Goal: Transaction & Acquisition: Purchase product/service

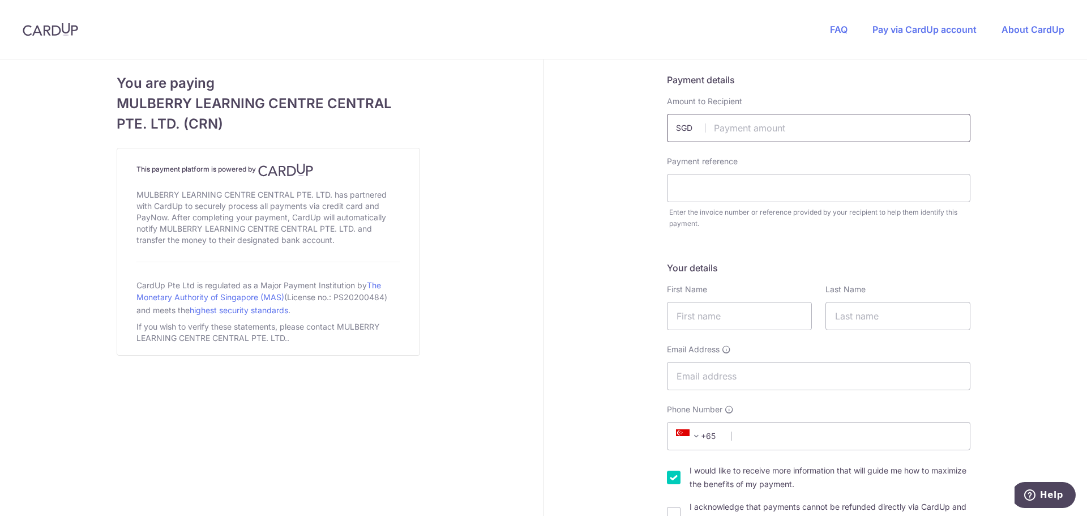
click at [776, 133] on input "text" at bounding box center [819, 128] width 304 height 28
type input "2194.00"
click at [724, 192] on input "text" at bounding box center [819, 188] width 304 height 28
type input "INV010839"
click at [746, 308] on input "text" at bounding box center [739, 316] width 145 height 28
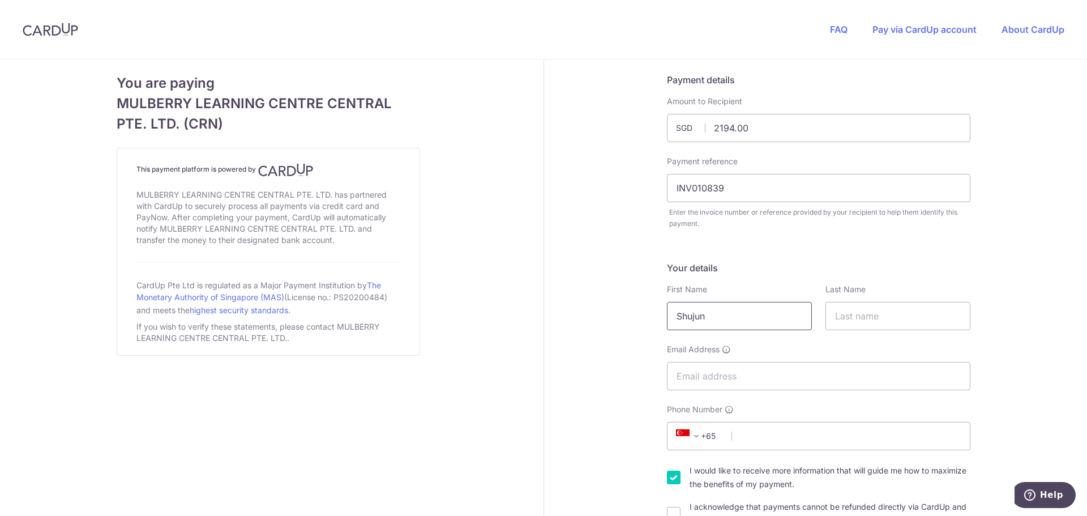
type input "Shujun"
type input "Ye"
click at [793, 372] on input "Email Address" at bounding box center [819, 376] width 304 height 28
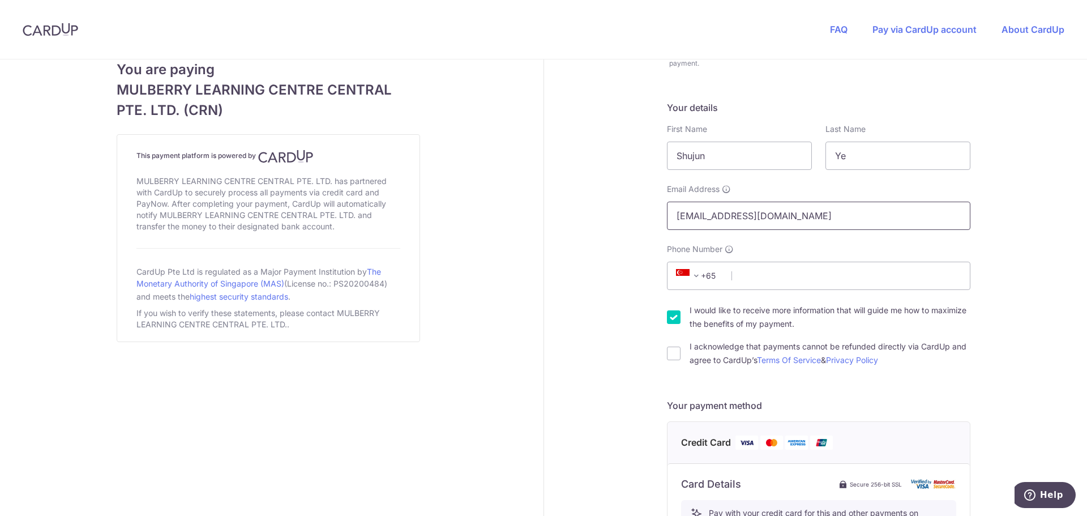
scroll to position [170, 0]
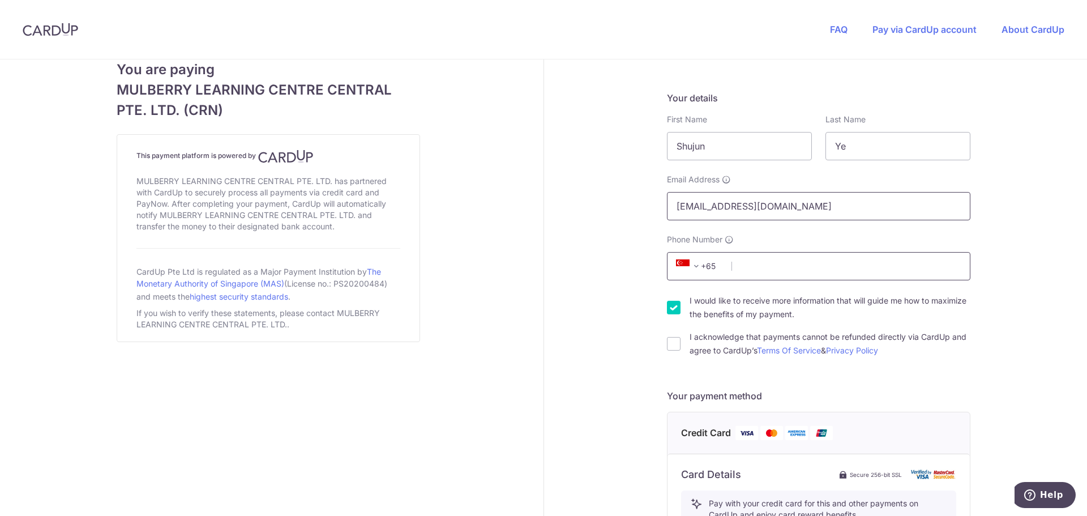
type input "[EMAIL_ADDRESS][DOMAIN_NAME]"
click at [761, 266] on input "Phone Number" at bounding box center [819, 266] width 304 height 28
type input "92724783"
click at [638, 286] on div "Payment details Amount to Recipient 2194.00 SGD Payment reference INV010839 Ent…" at bounding box center [819, 436] width 550 height 1092
click at [672, 308] on input "I would like to receive more information that will guide me how to maximize the…" at bounding box center [674, 308] width 14 height 14
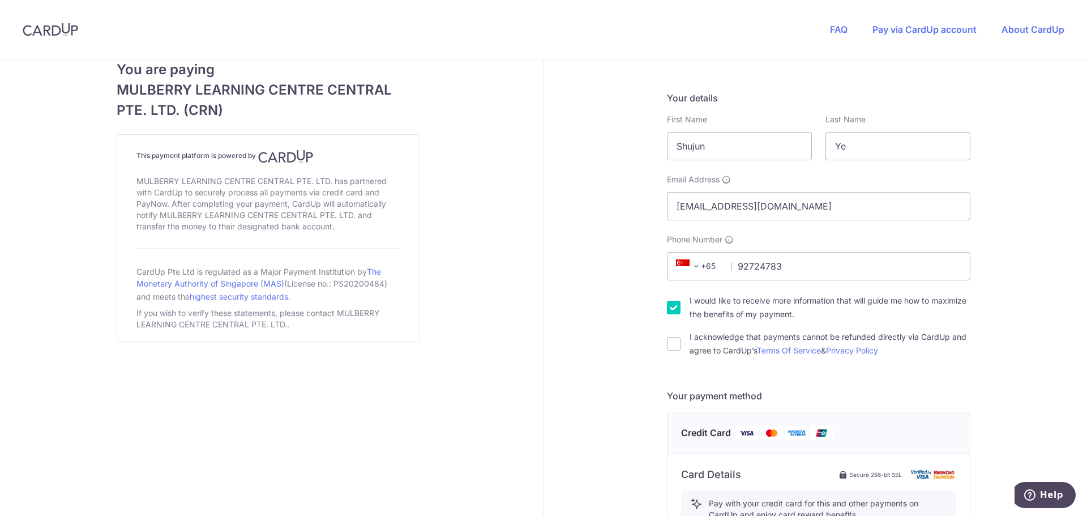
checkbox input "false"
click at [669, 336] on div "I acknowledge that payments cannot be refunded directly via CardUp and agree to…" at bounding box center [819, 343] width 304 height 27
click at [672, 347] on input "I acknowledge that payments cannot be refunded directly via CardUp and agree to…" at bounding box center [674, 344] width 14 height 14
checkbox input "true"
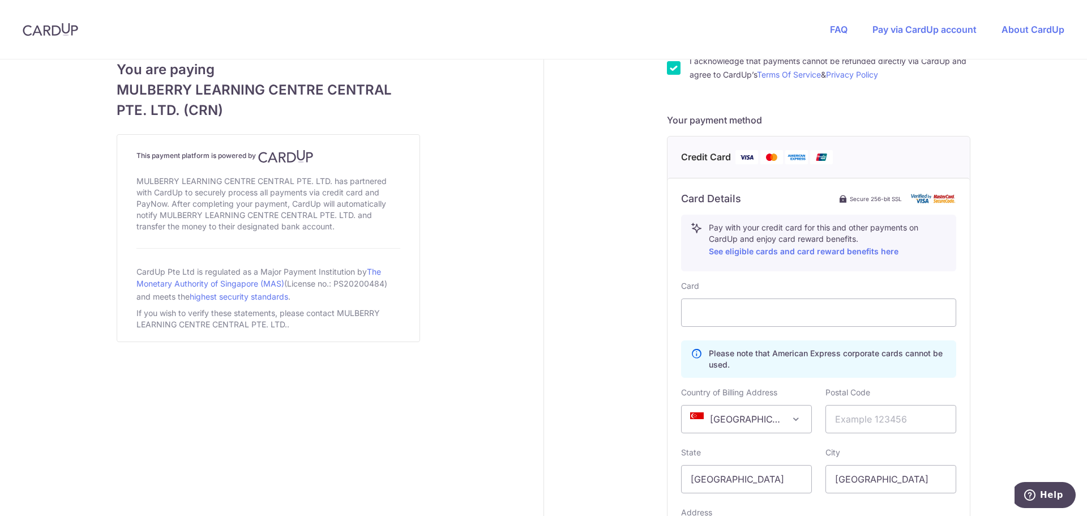
scroll to position [453, 0]
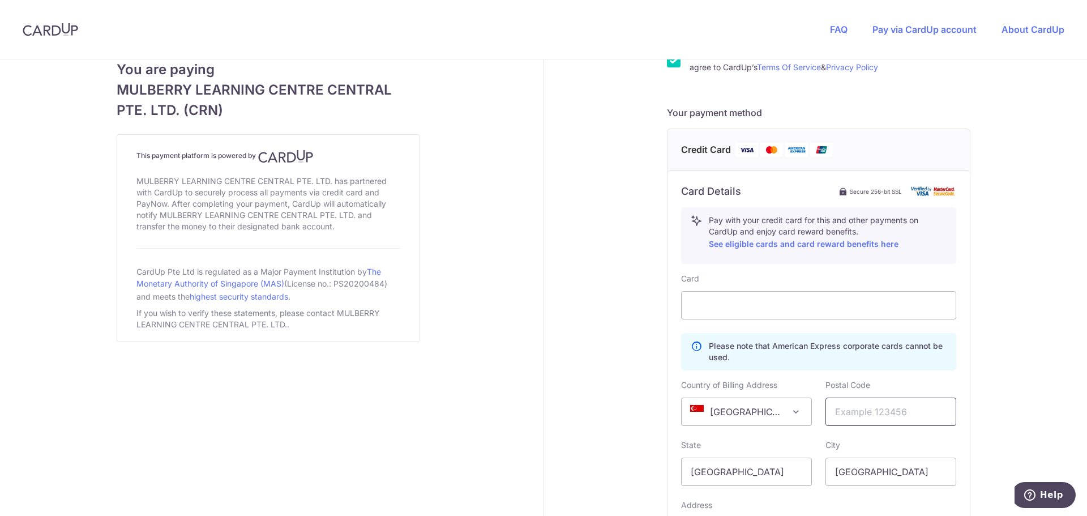
click at [845, 411] on input "text" at bounding box center [891, 412] width 131 height 28
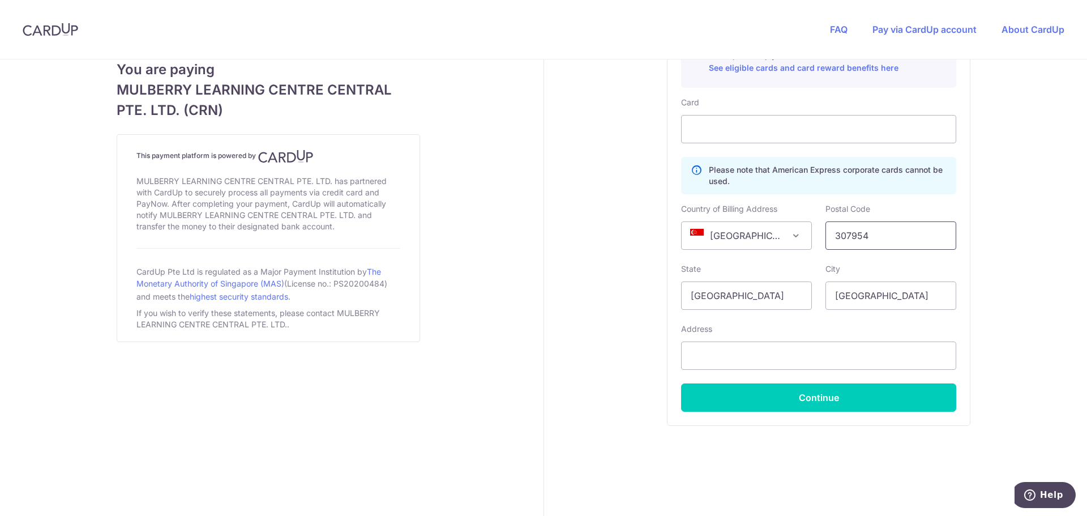
scroll to position [635, 0]
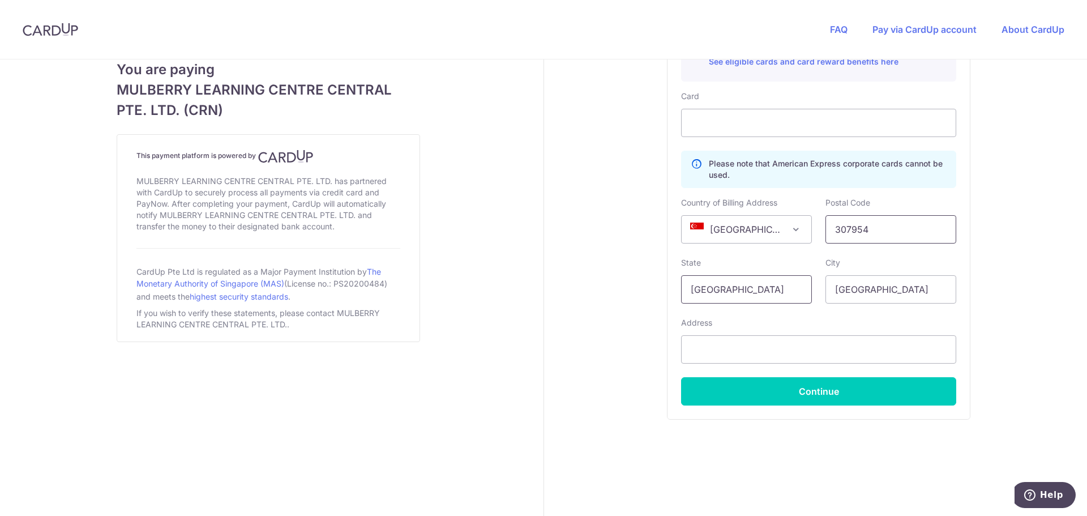
type input "307954"
click at [760, 293] on input "[GEOGRAPHIC_DATA]" at bounding box center [746, 289] width 131 height 28
click at [853, 340] on input "text" at bounding box center [818, 349] width 275 height 28
type input "[STREET_ADDRESS][PERSON_NAME]"
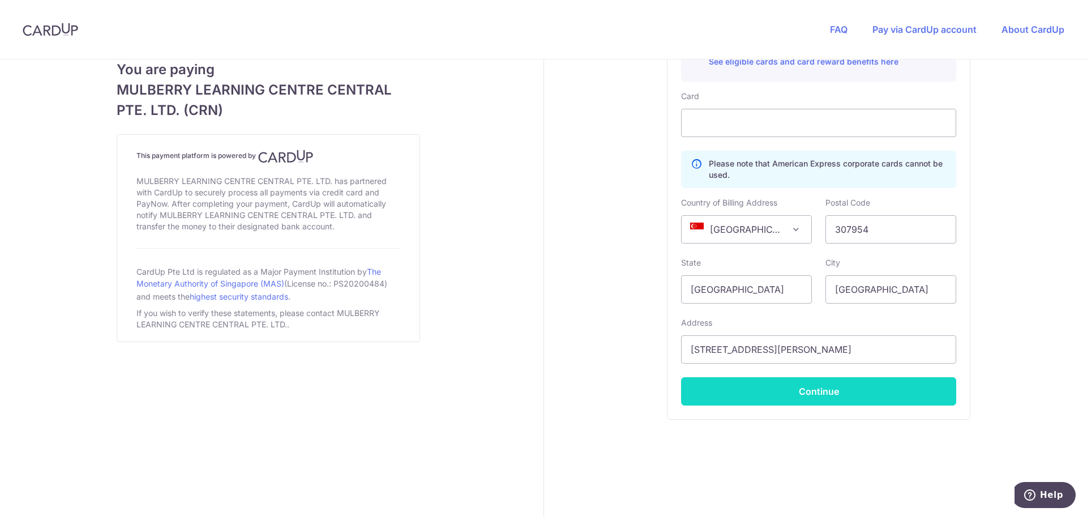
click at [906, 385] on button "Continue" at bounding box center [818, 391] width 275 height 28
type input "**** 7576"
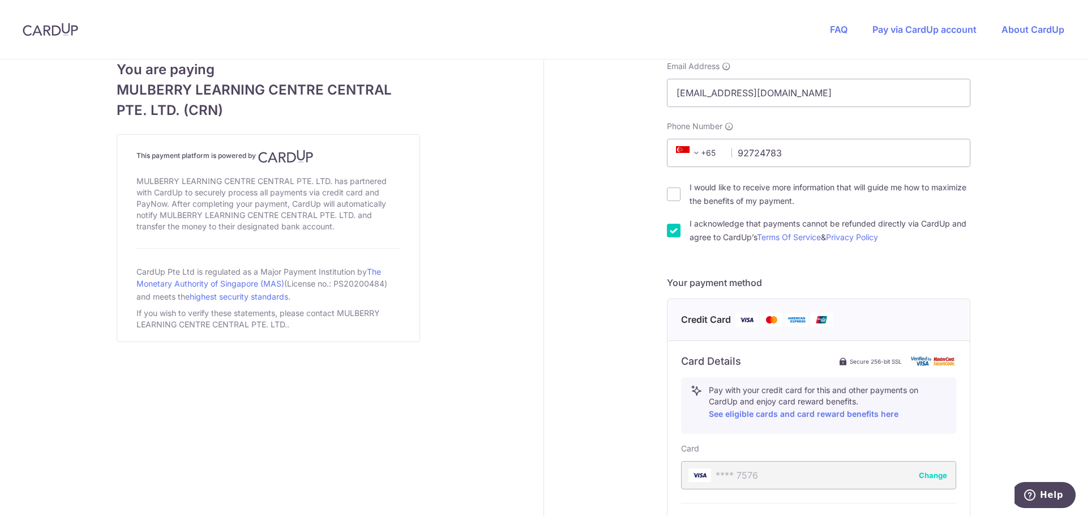
scroll to position [473, 0]
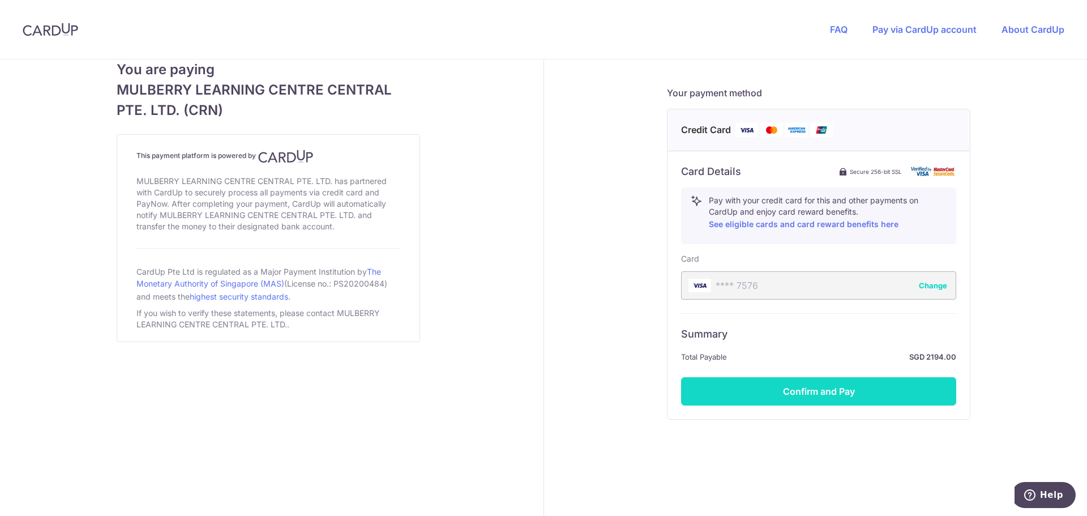
click at [822, 391] on button "Confirm and Pay" at bounding box center [818, 391] width 275 height 28
